Goal: Navigation & Orientation: Locate item on page

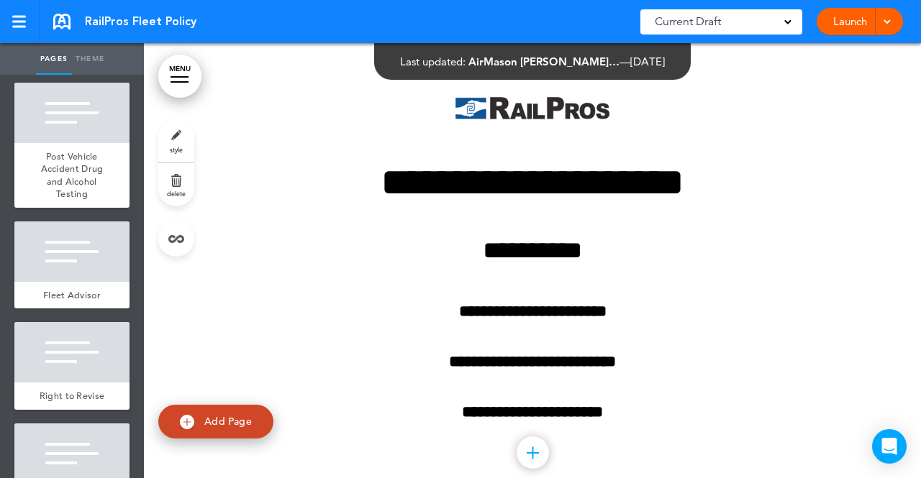
scroll to position [1810, 0]
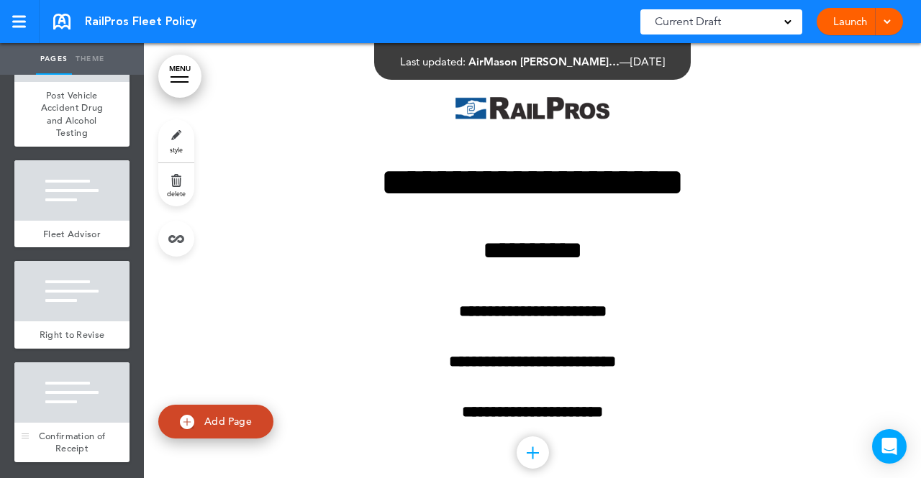
click at [68, 401] on div at bounding box center [71, 392] width 115 height 60
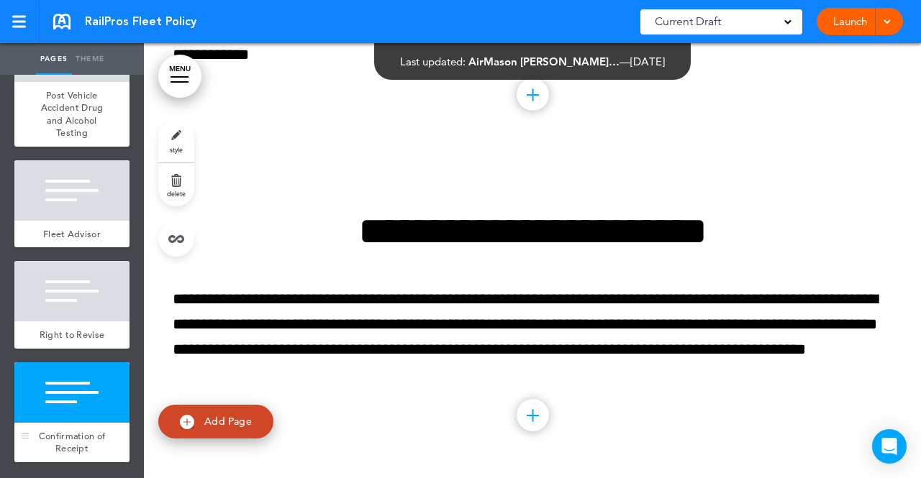
scroll to position [18376, 0]
click at [63, 298] on div at bounding box center [71, 291] width 115 height 60
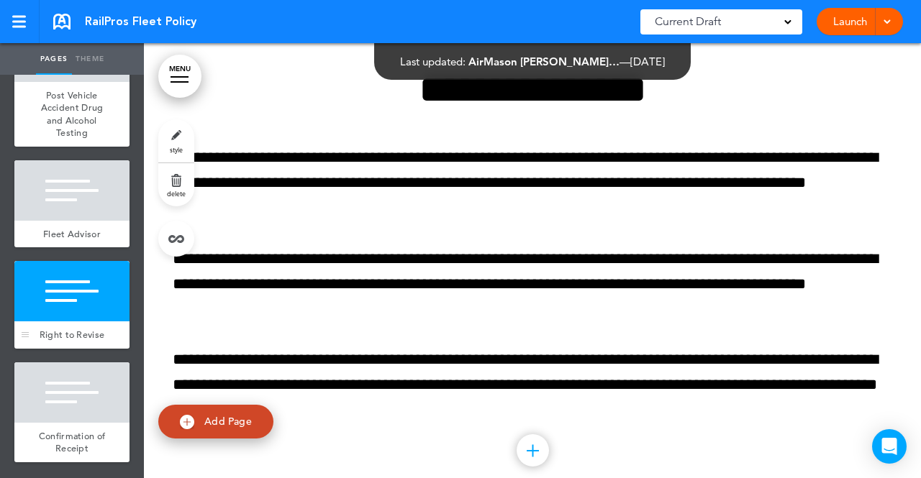
scroll to position [17994, 0]
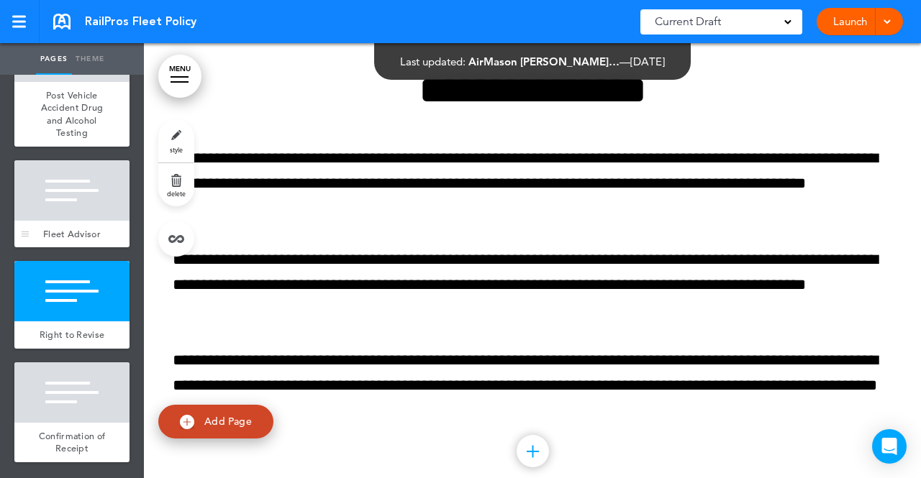
click at [82, 194] on div at bounding box center [71, 190] width 115 height 60
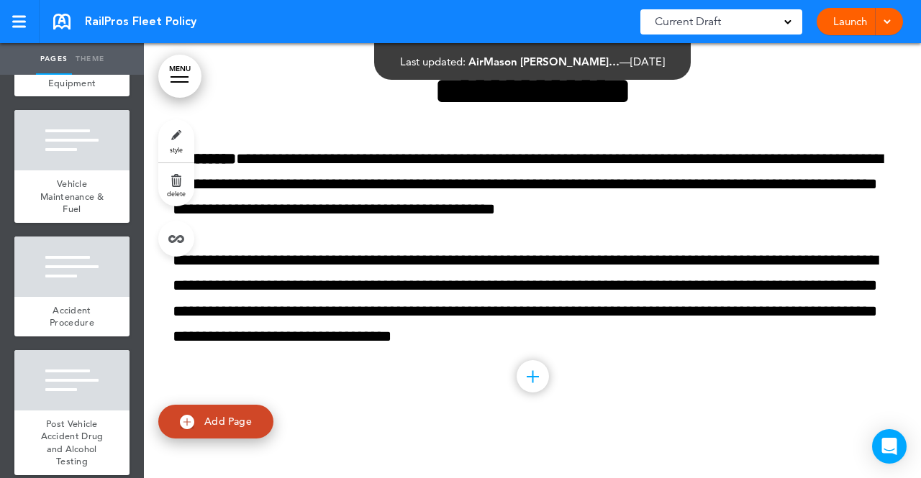
scroll to position [1426, 0]
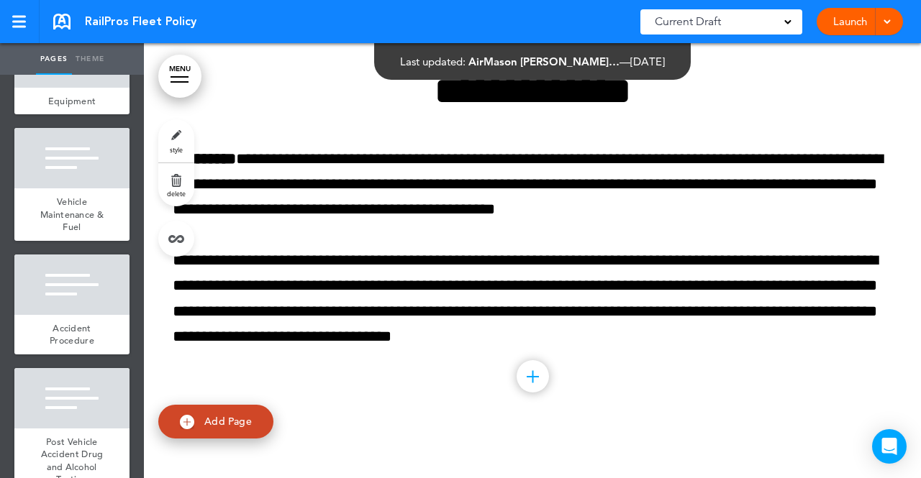
click at [82, 188] on div at bounding box center [71, 158] width 115 height 60
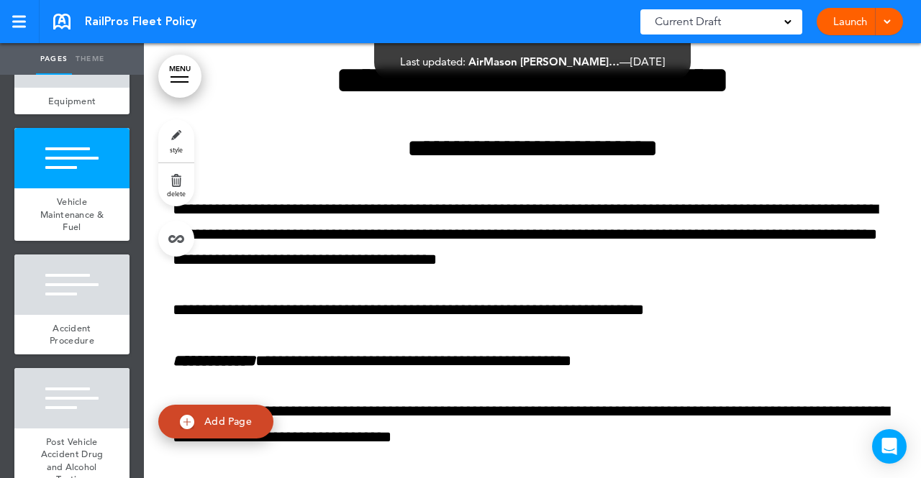
scroll to position [14163, 0]
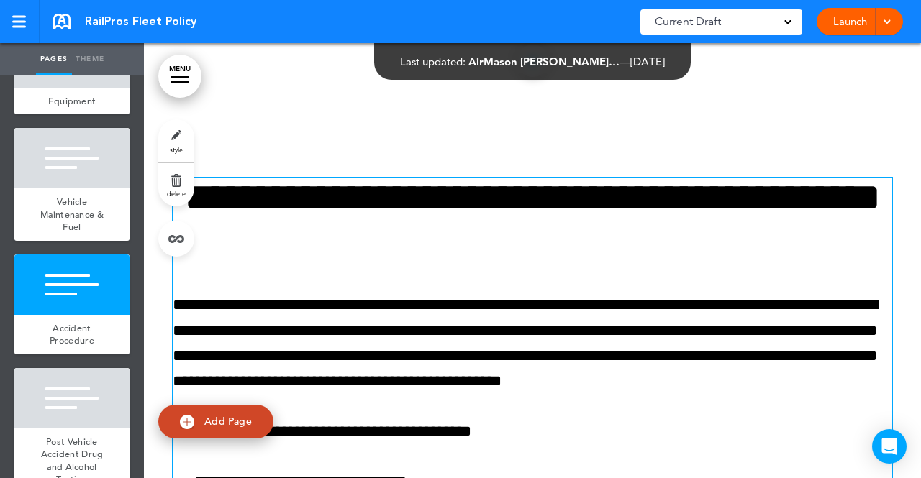
scroll to position [16904, 0]
